Goal: Information Seeking & Learning: Learn about a topic

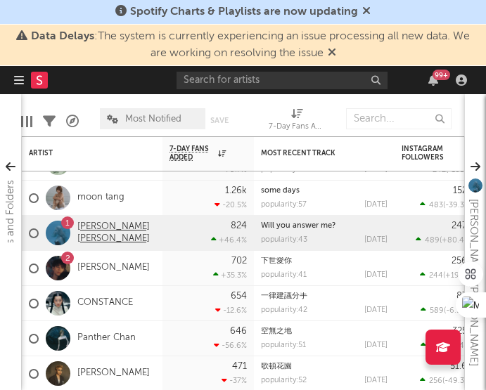
click at [102, 234] on link "[PERSON_NAME] [PERSON_NAME]" at bounding box center [116, 233] width 78 height 24
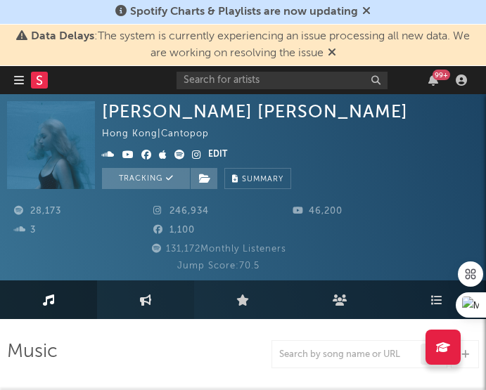
click at [145, 310] on link "Engagement" at bounding box center [145, 299] width 97 height 39
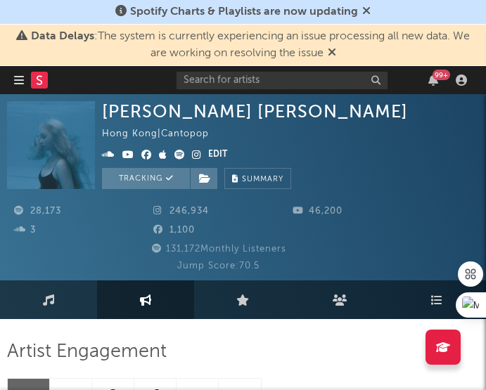
select select "1w"
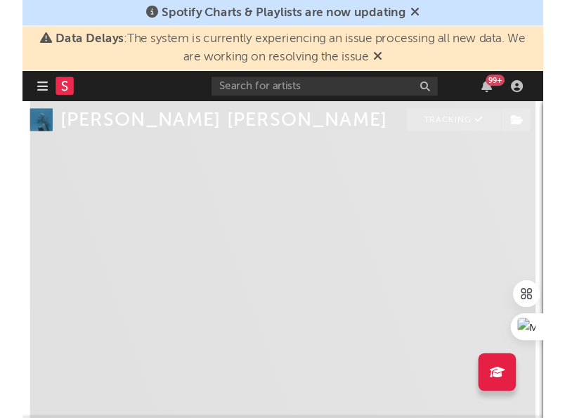
scroll to position [375, 0]
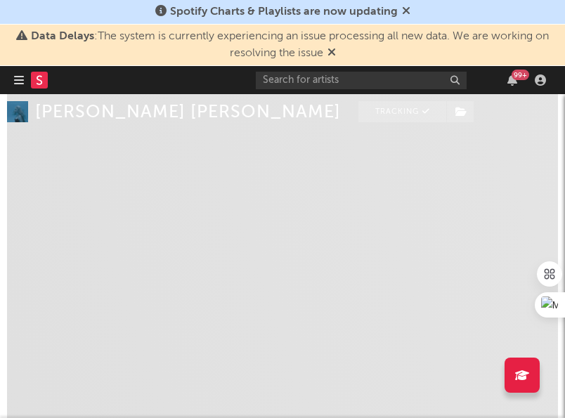
select select "1w"
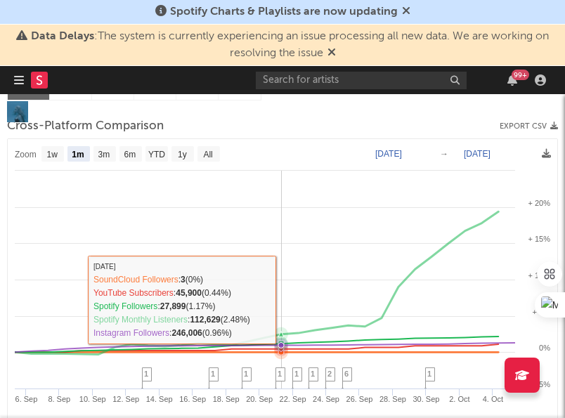
scroll to position [184, 0]
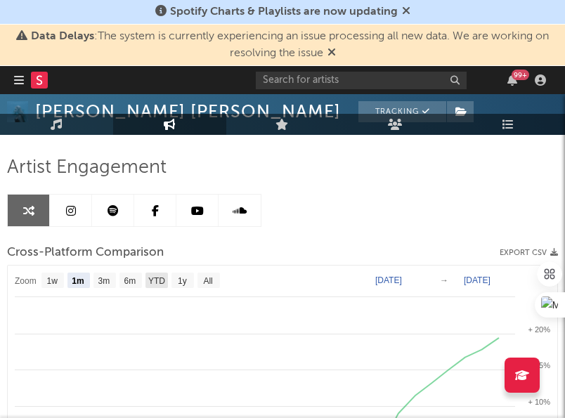
click at [132, 281] on text "6m" at bounding box center [130, 281] width 12 height 10
select select "6m"
type input "[DATE]"
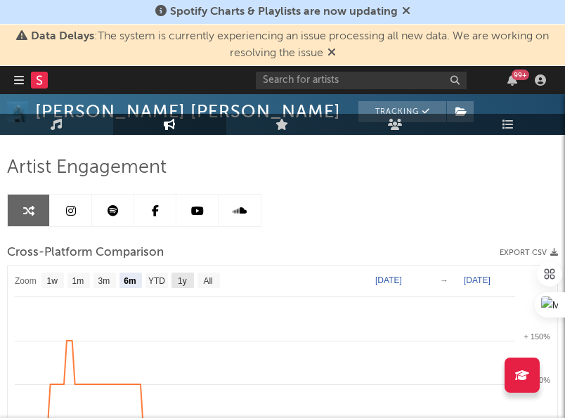
click at [179, 280] on text "1y" at bounding box center [182, 281] width 9 height 10
select select "1y"
type input "[DATE]"
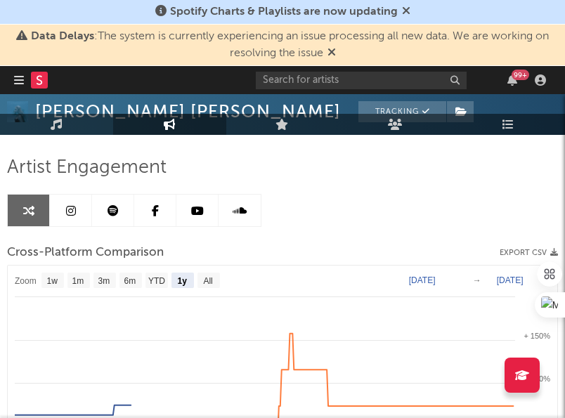
select select "1y"
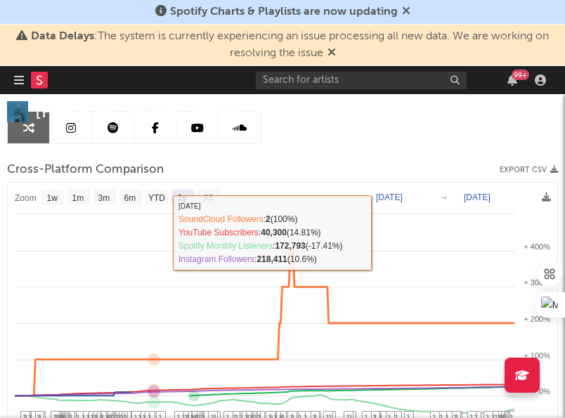
scroll to position [212, 0]
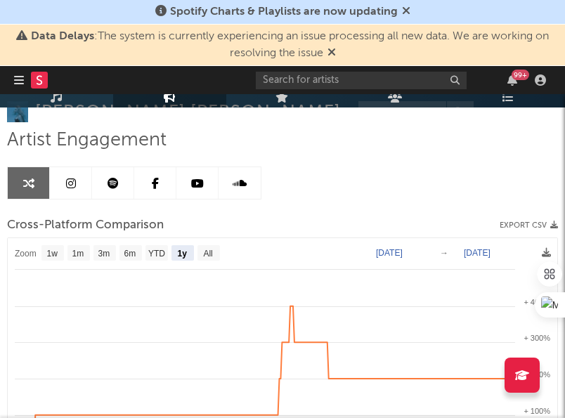
click at [68, 181] on icon at bounding box center [71, 183] width 10 height 11
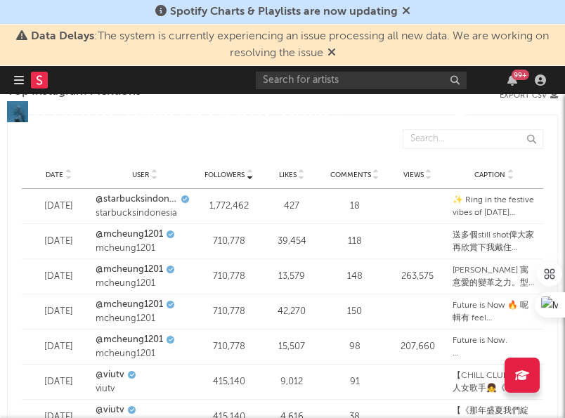
select select "6m"
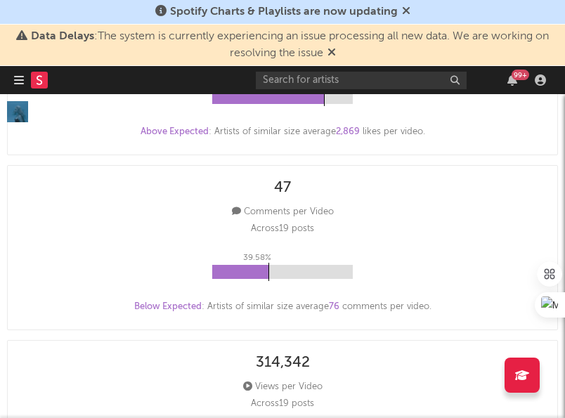
scroll to position [1068, 0]
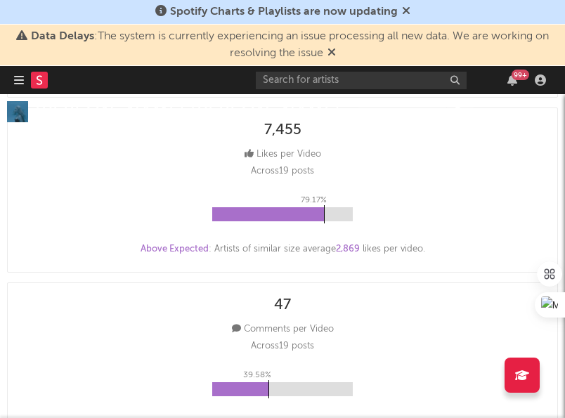
click at [11, 84] on nav "Dashboard Discovery Assistant Charts 99 +" at bounding box center [282, 80] width 565 height 28
click at [24, 82] on div at bounding box center [38, 80] width 48 height 28
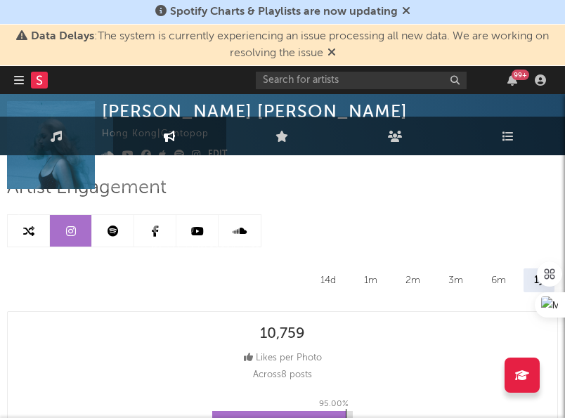
scroll to position [0, 0]
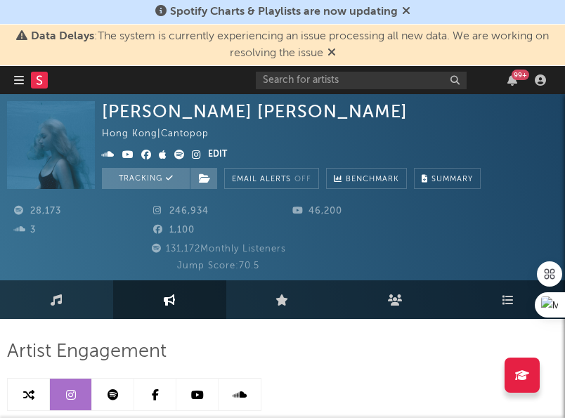
click at [18, 78] on icon "button" at bounding box center [19, 79] width 10 height 11
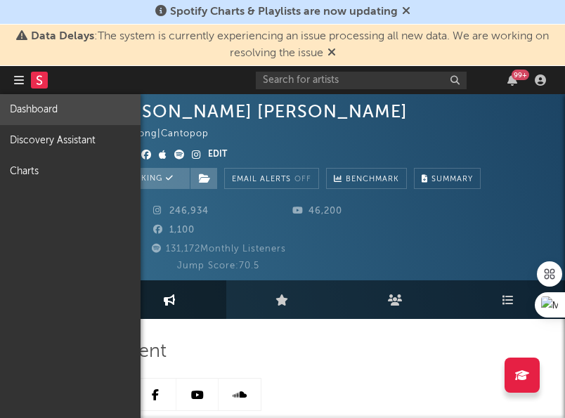
click at [41, 103] on link "Dashboard" at bounding box center [70, 109] width 141 height 31
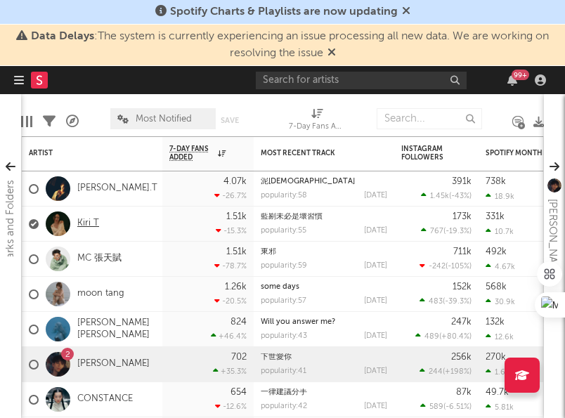
click at [89, 222] on link "Kiri T" at bounding box center [88, 224] width 22 height 12
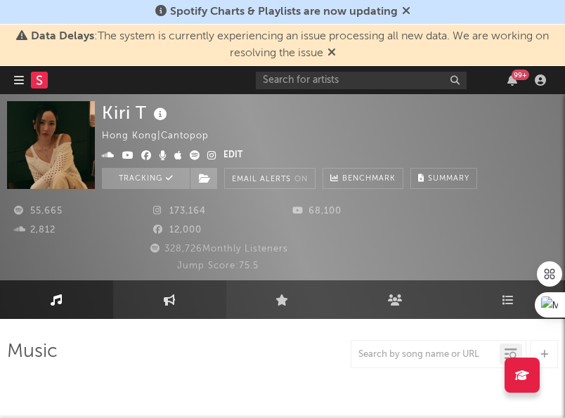
click at [175, 302] on icon at bounding box center [170, 299] width 12 height 11
select select "1w"
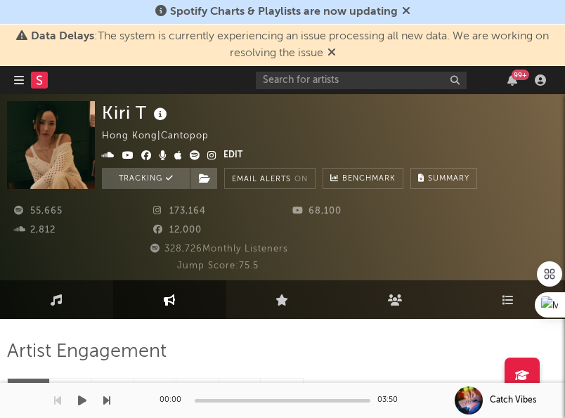
click at [73, 389] on div at bounding box center [55, 400] width 110 height 35
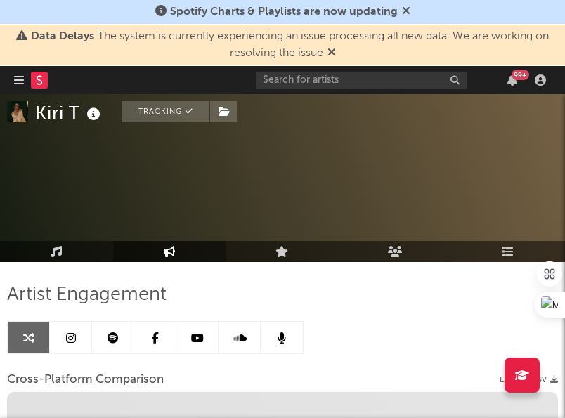
scroll to position [56, 0]
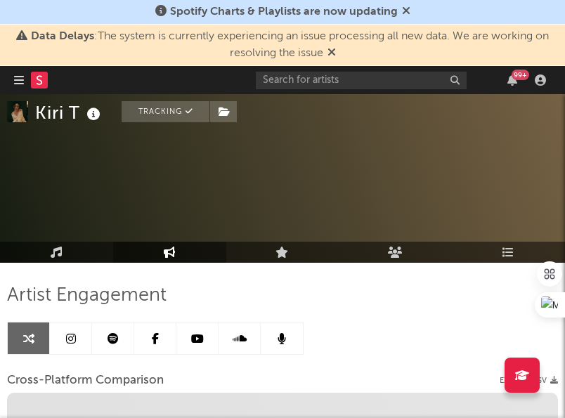
click at [70, 340] on icon at bounding box center [71, 338] width 10 height 11
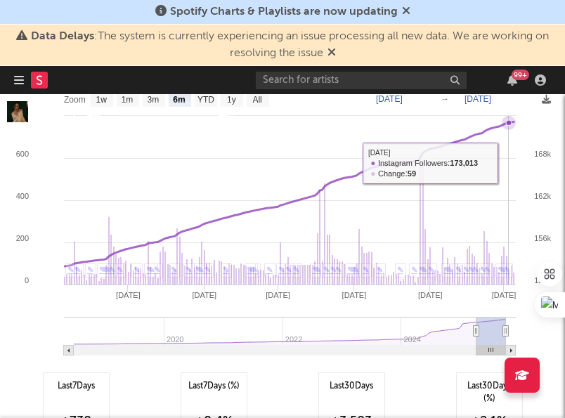
scroll to position [2369, 0]
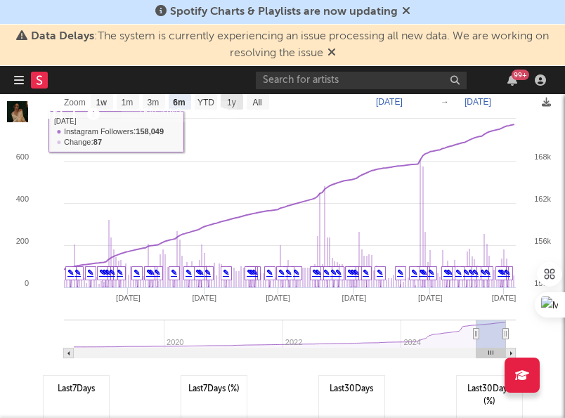
click at [228, 99] on text "1y" at bounding box center [231, 103] width 9 height 10
select select "1y"
type input "[DATE]"
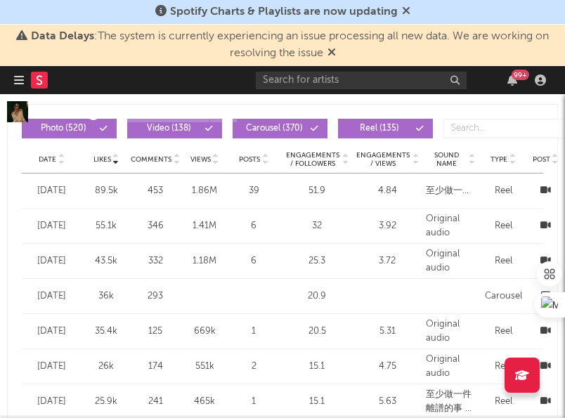
scroll to position [2144, 0]
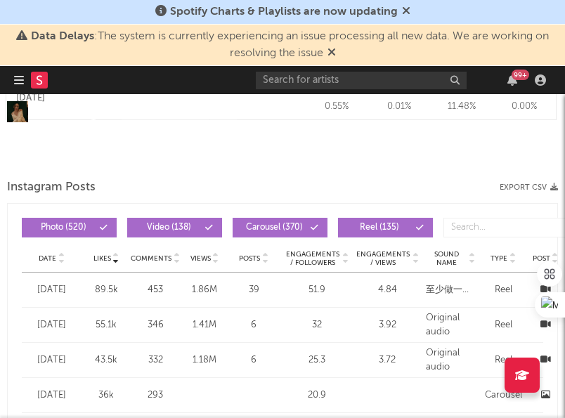
select select "1m"
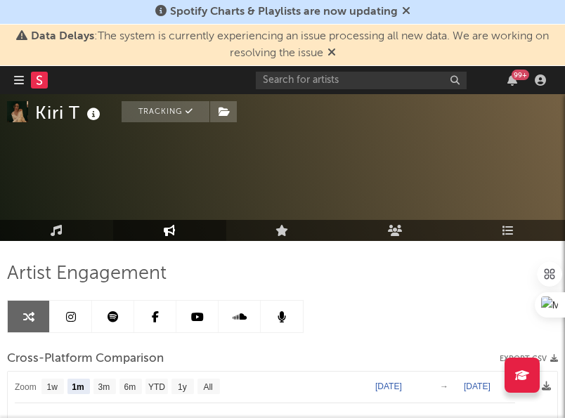
scroll to position [77, 0]
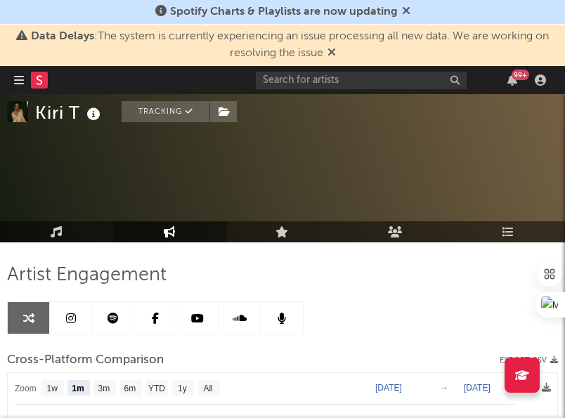
click at [70, 310] on link at bounding box center [71, 318] width 42 height 32
select select "6m"
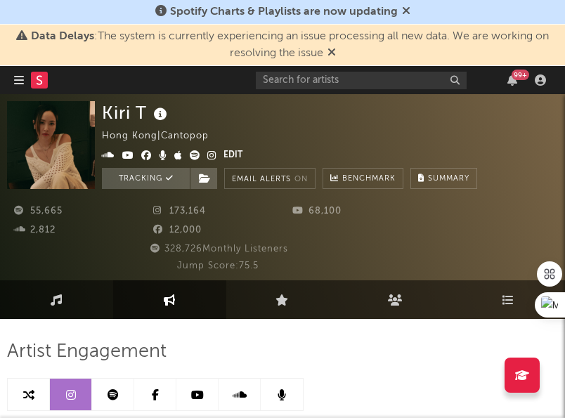
select select "1m"
click at [18, 77] on icon "button" at bounding box center [19, 79] width 10 height 11
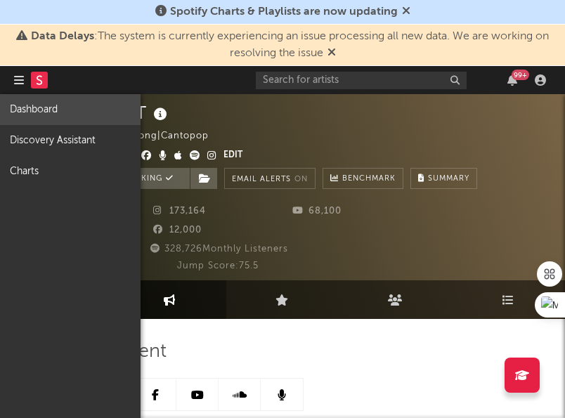
click at [61, 117] on link "Dashboard" at bounding box center [70, 109] width 141 height 31
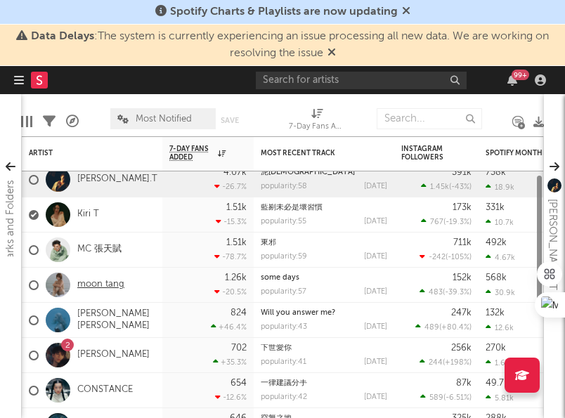
click at [101, 283] on link "moon tang" at bounding box center [100, 285] width 47 height 12
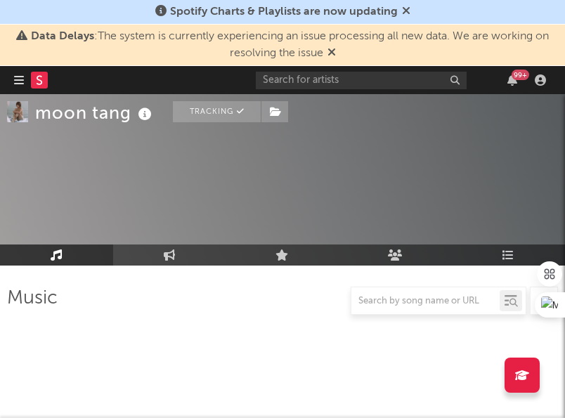
scroll to position [92, 0]
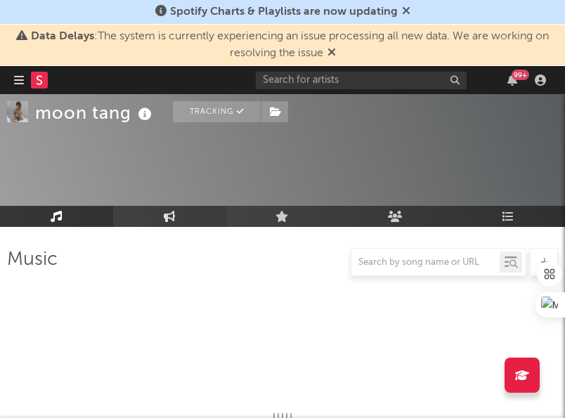
select select "6m"
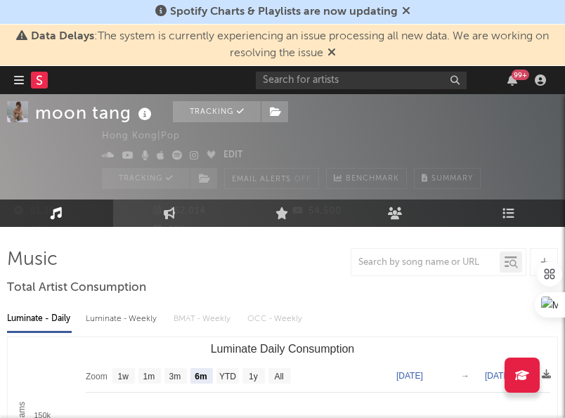
scroll to position [0, 0]
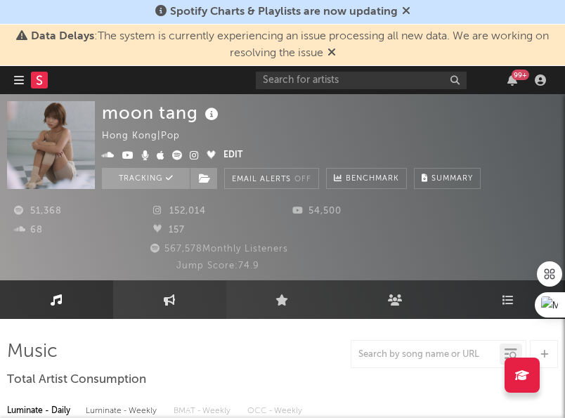
click at [159, 292] on link "Engagement" at bounding box center [169, 299] width 113 height 39
select select "1w"
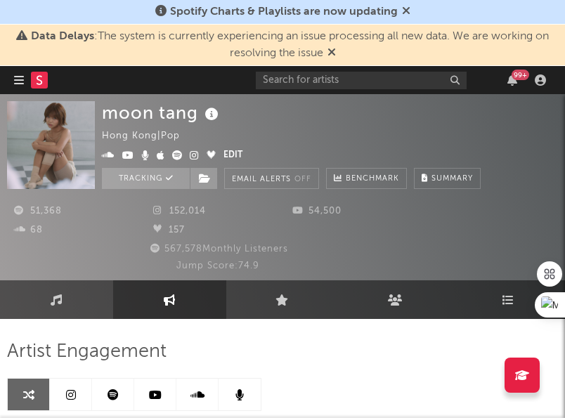
click at [66, 379] on link at bounding box center [71, 395] width 42 height 32
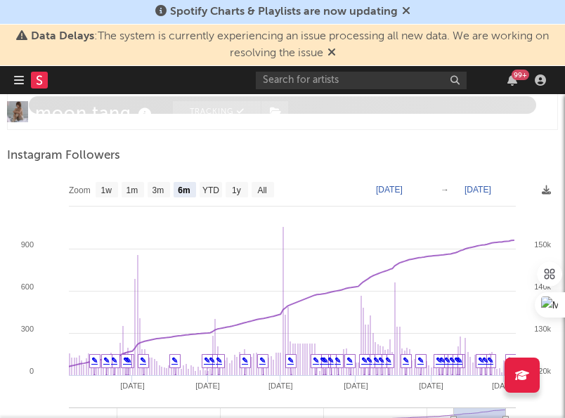
scroll to position [2281, 1]
click at [235, 195] on text "1y" at bounding box center [235, 191] width 9 height 10
select select "1y"
type input "[DATE]"
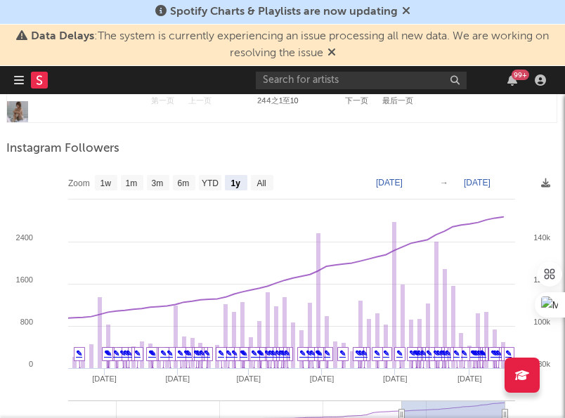
scroll to position [3234, 1]
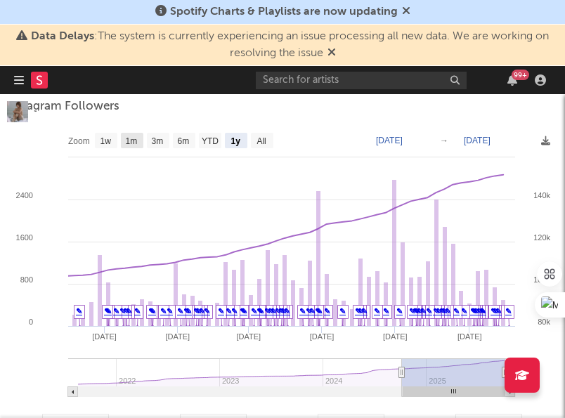
click at [134, 141] on text "1m" at bounding box center [132, 141] width 12 height 10
select select "1m"
type input "[DATE]"
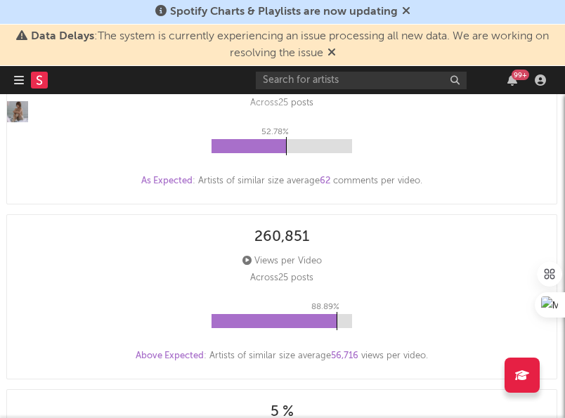
scroll to position [843, 1]
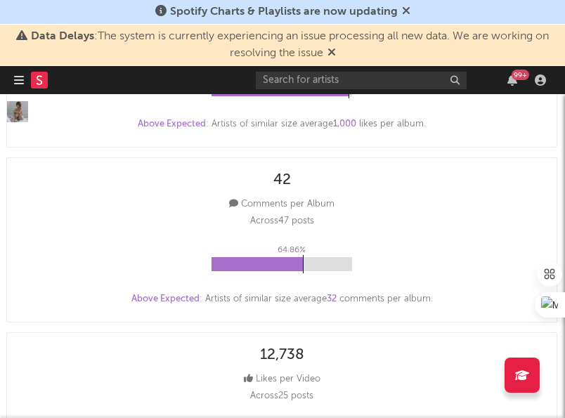
click at [20, 88] on button "button" at bounding box center [19, 80] width 10 height 28
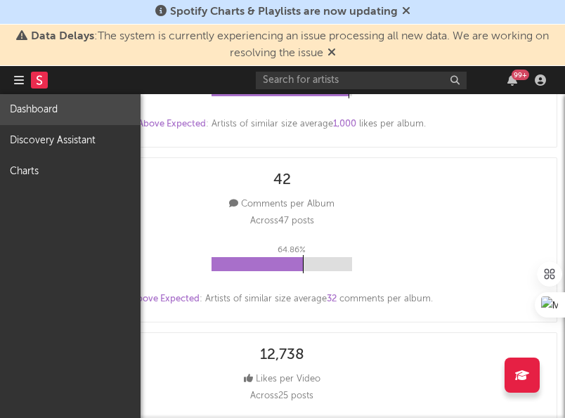
click at [48, 111] on link "Dashboard" at bounding box center [70, 109] width 141 height 31
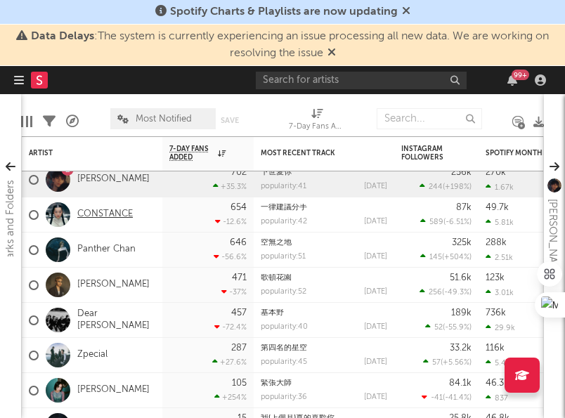
click at [121, 218] on link "CONSTANCE" at bounding box center [105, 215] width 56 height 12
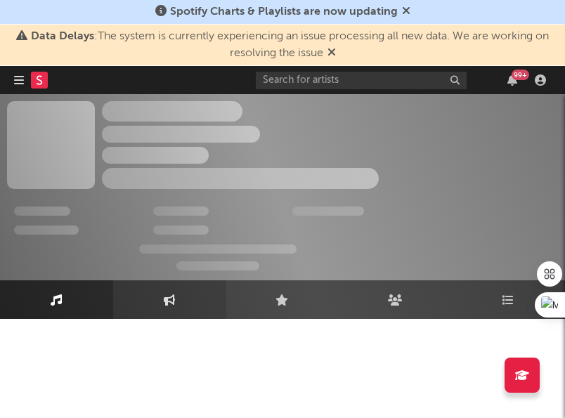
select select "1w"
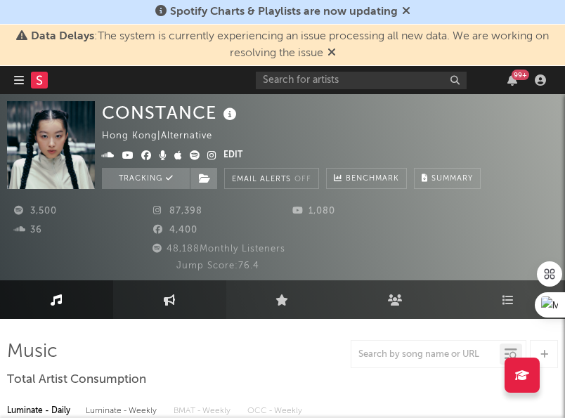
click at [162, 309] on link "Engagement" at bounding box center [169, 299] width 113 height 39
select select "1w"
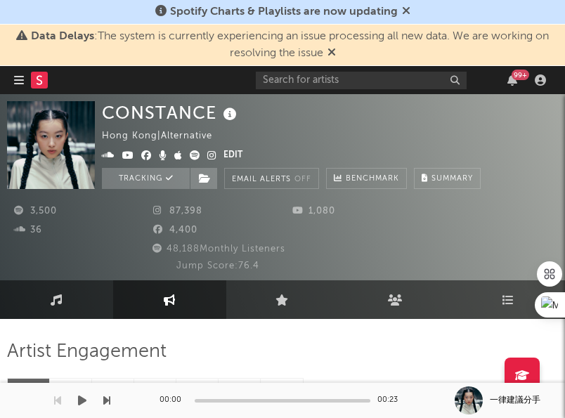
click at [75, 389] on button "button" at bounding box center [82, 400] width 14 height 35
click at [76, 389] on button "button" at bounding box center [82, 400] width 14 height 35
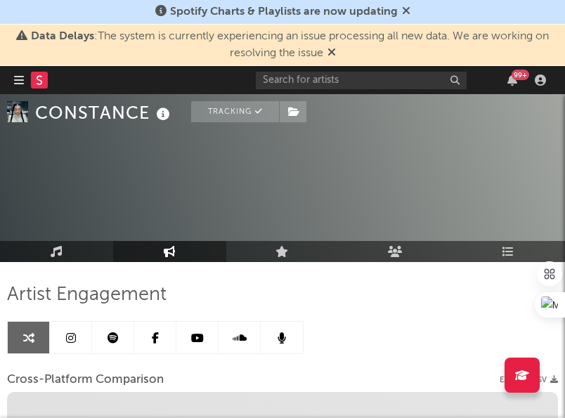
scroll to position [71, 0]
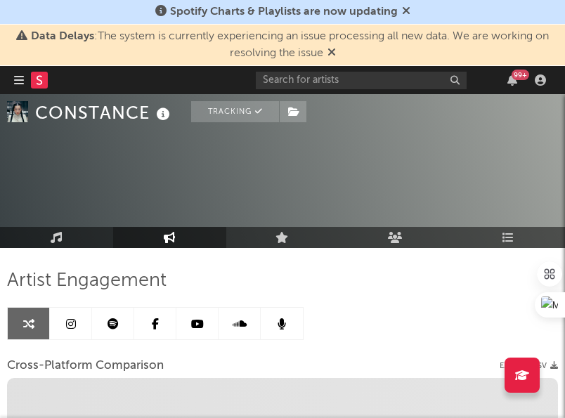
click at [70, 331] on link at bounding box center [71, 324] width 42 height 32
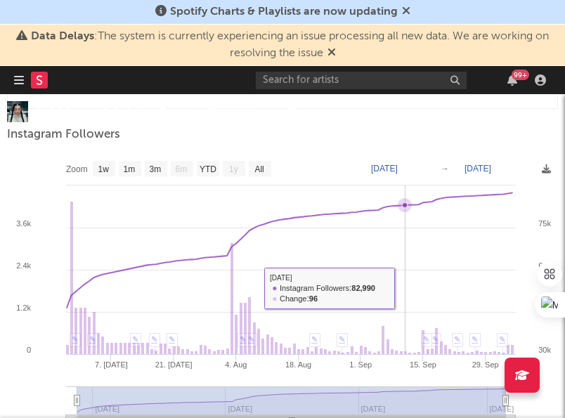
scroll to position [2303, 0]
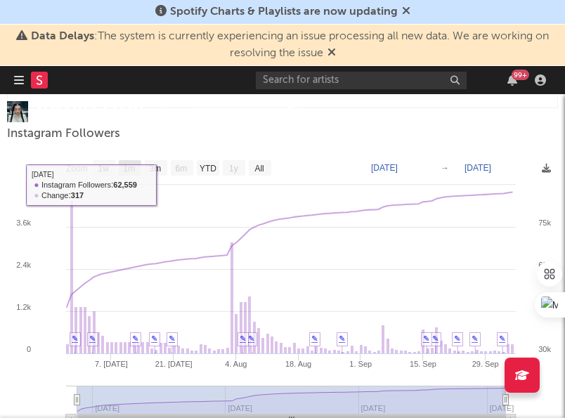
click at [133, 169] on text "1m" at bounding box center [130, 169] width 12 height 10
select select "1m"
type input "[DATE]"
